Goal: Unclear

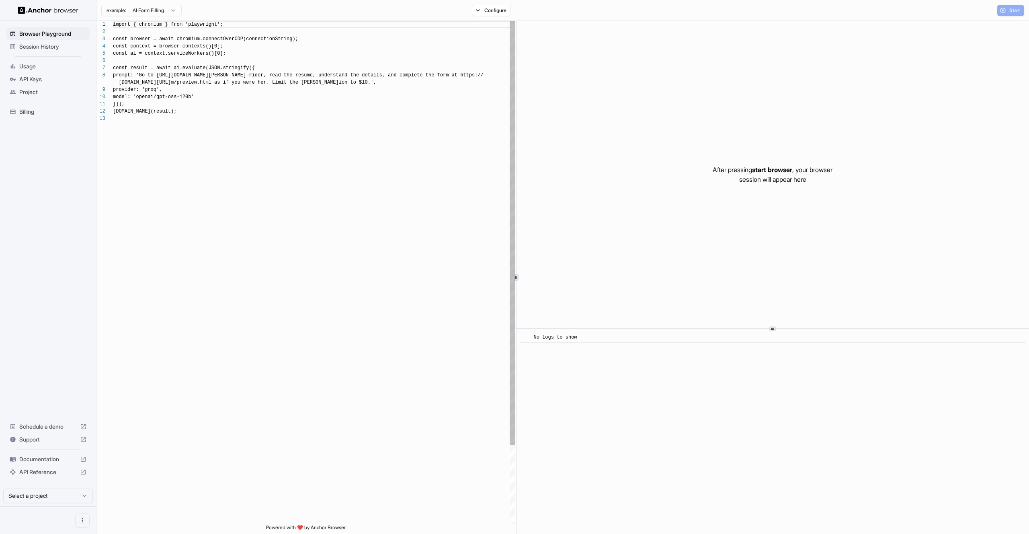
scroll to position [58, 0]
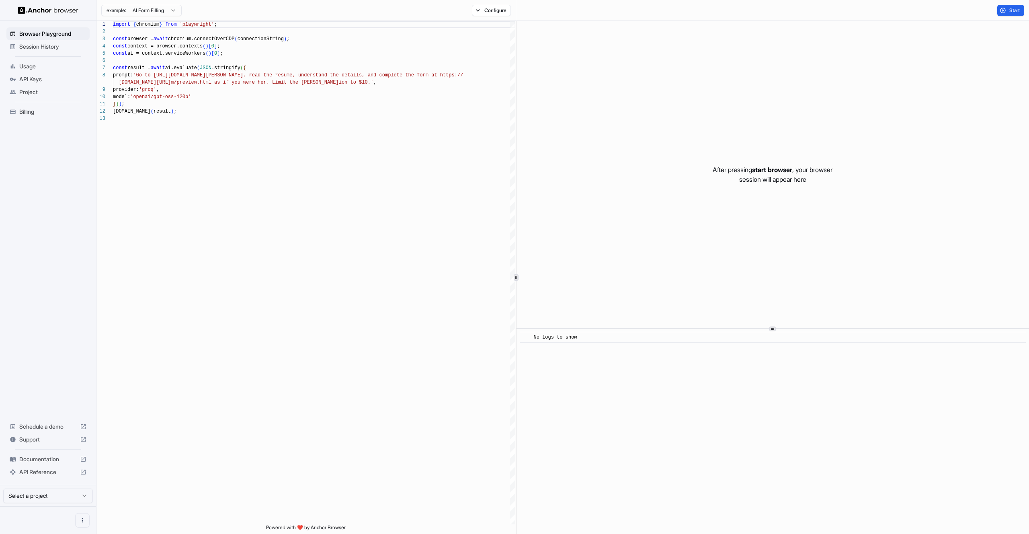
click at [40, 8] on img at bounding box center [48, 10] width 60 height 8
click at [1014, 10] on span "Start" at bounding box center [1014, 10] width 11 height 6
